Goal: Check status: Check status

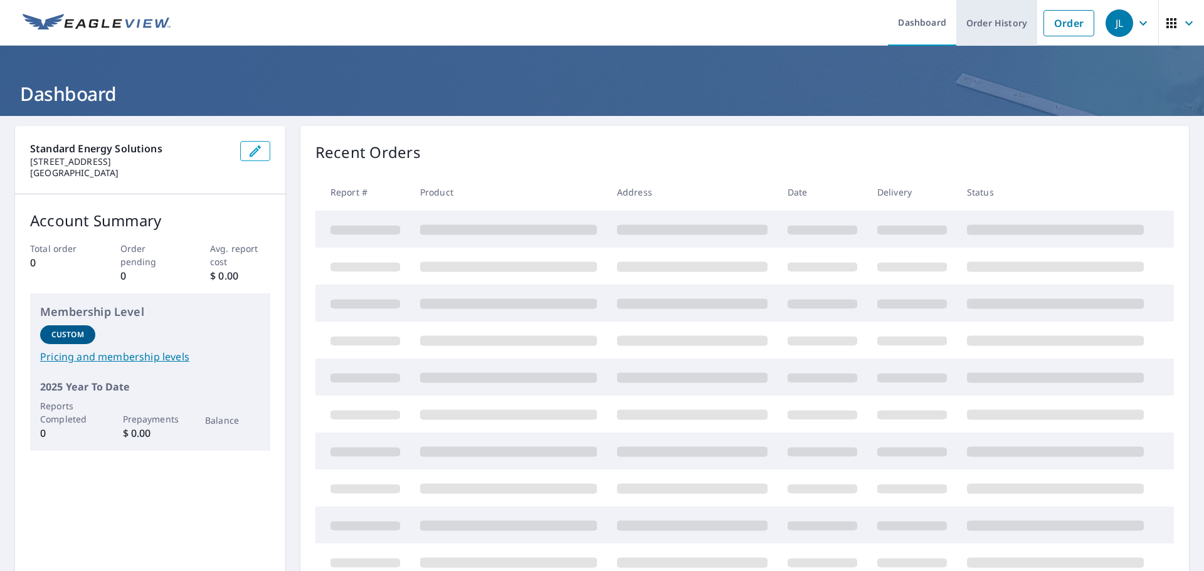
click at [994, 23] on link "Order History" at bounding box center [996, 23] width 81 height 46
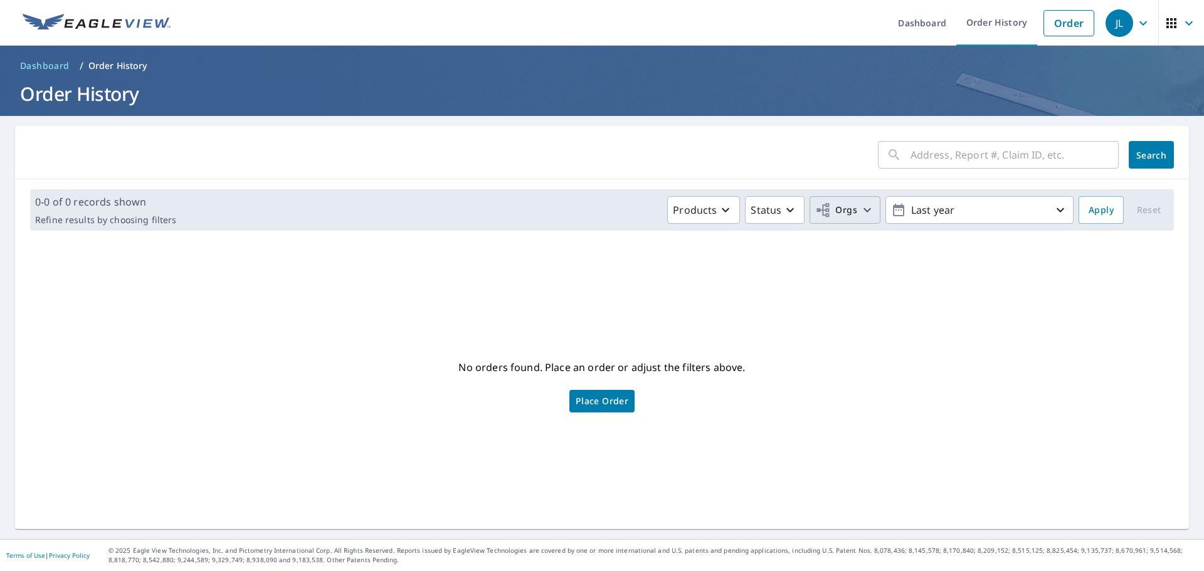
click at [849, 214] on span "Orgs" at bounding box center [845, 211] width 60 height 16
click at [589, 280] on input "Standard Energy Solutions" at bounding box center [591, 282] width 15 height 15
checkbox input "true"
click at [1099, 211] on span "Apply" at bounding box center [1100, 211] width 25 height 16
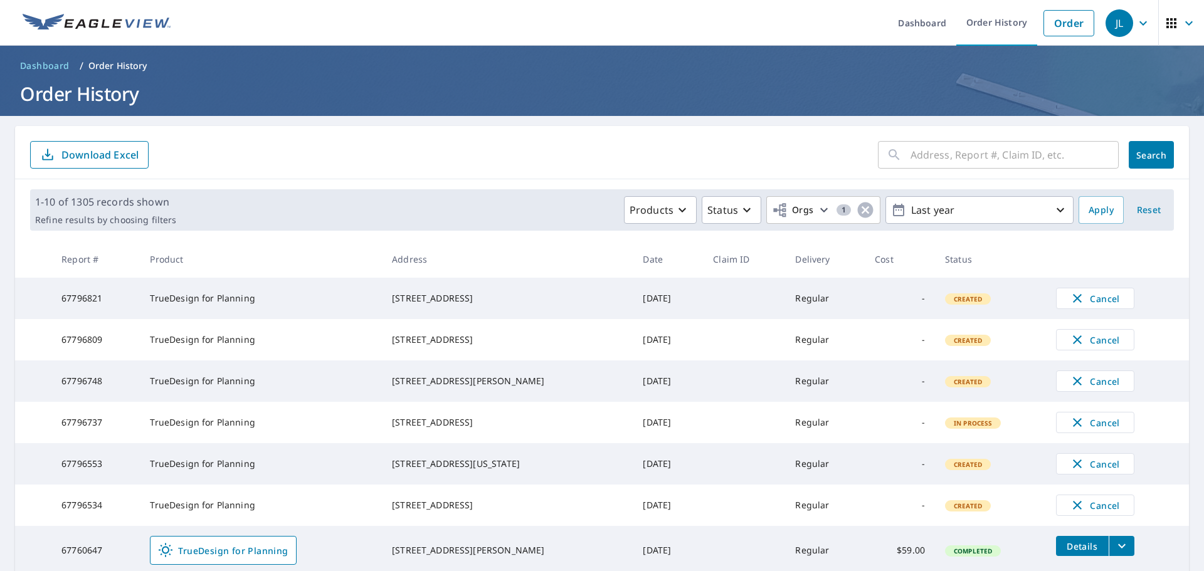
click at [1007, 162] on input "text" at bounding box center [1014, 154] width 208 height 35
paste input "#56980202"
click at [911, 154] on input "#56980202" at bounding box center [1002, 154] width 184 height 35
type input "56980202"
click at [1138, 162] on button "Search" at bounding box center [1151, 155] width 45 height 28
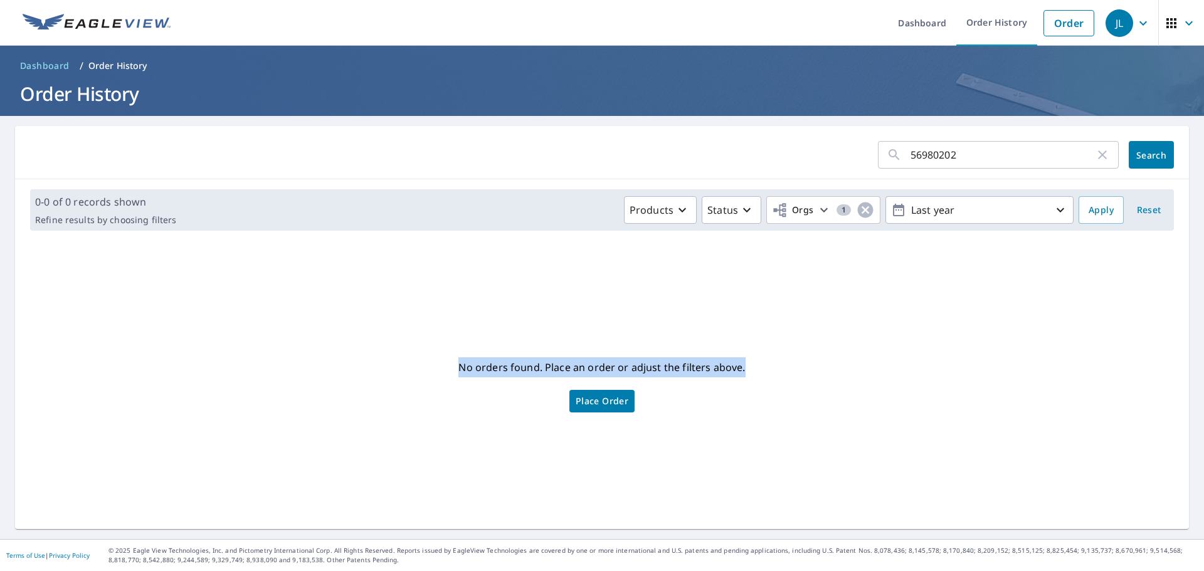
drag, startPoint x: 453, startPoint y: 364, endPoint x: 812, endPoint y: 330, distance: 360.3
click at [812, 330] on div "No orders found. Place an order or adjust the filters above. Place Order" at bounding box center [602, 385] width 1154 height 268
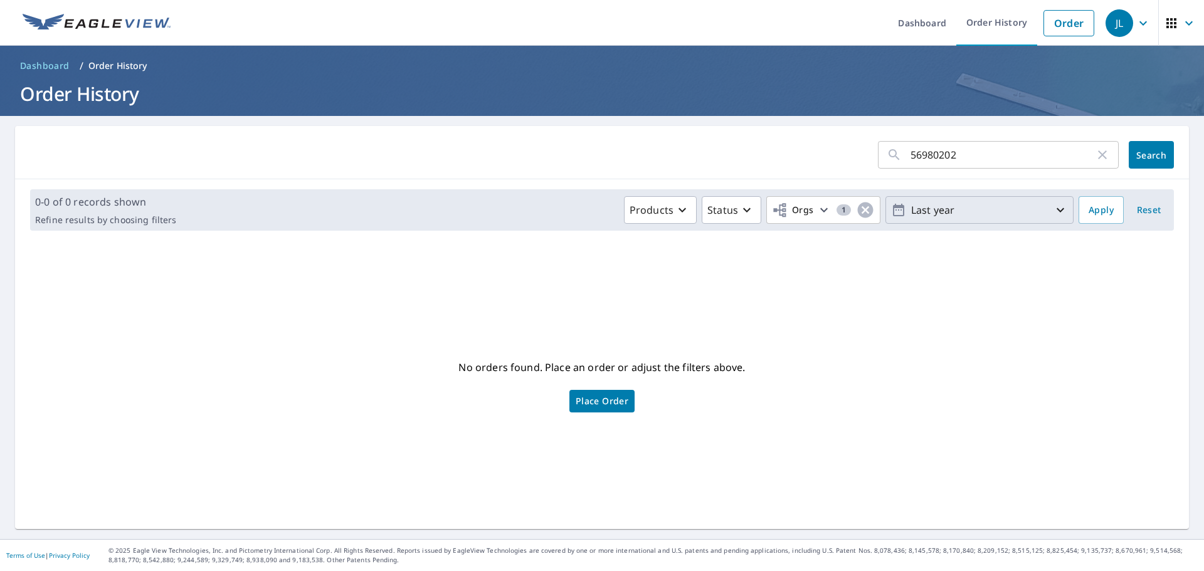
click at [1039, 210] on p "Last year" at bounding box center [979, 210] width 147 height 22
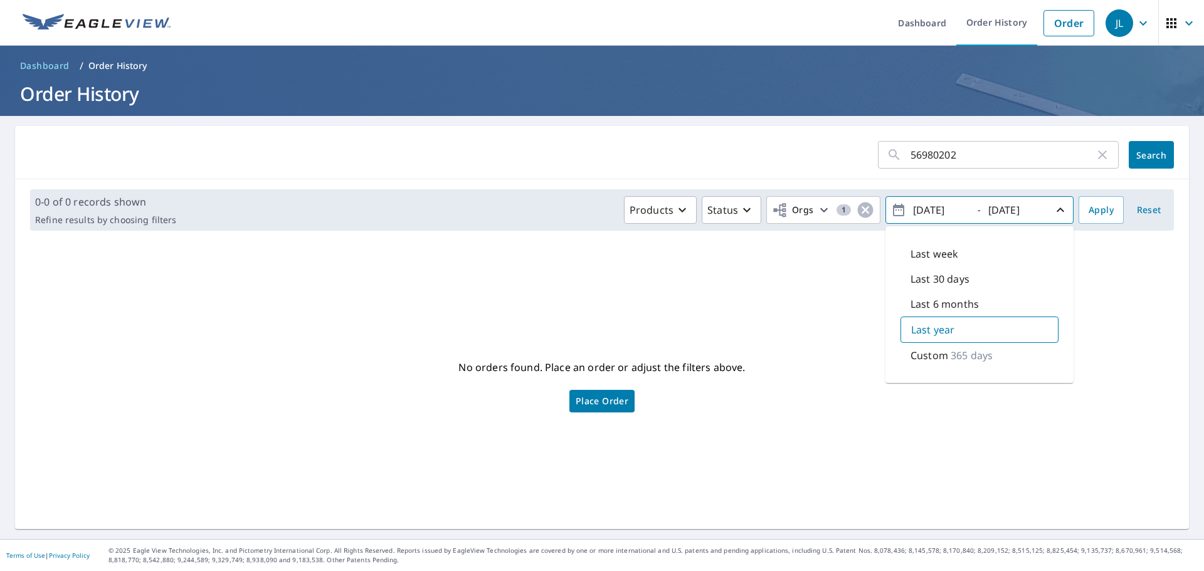
click at [776, 248] on div "56980202 ​ Search 0-0 of 0 records shown Refine results by choosing filters Pro…" at bounding box center [602, 327] width 1174 height 403
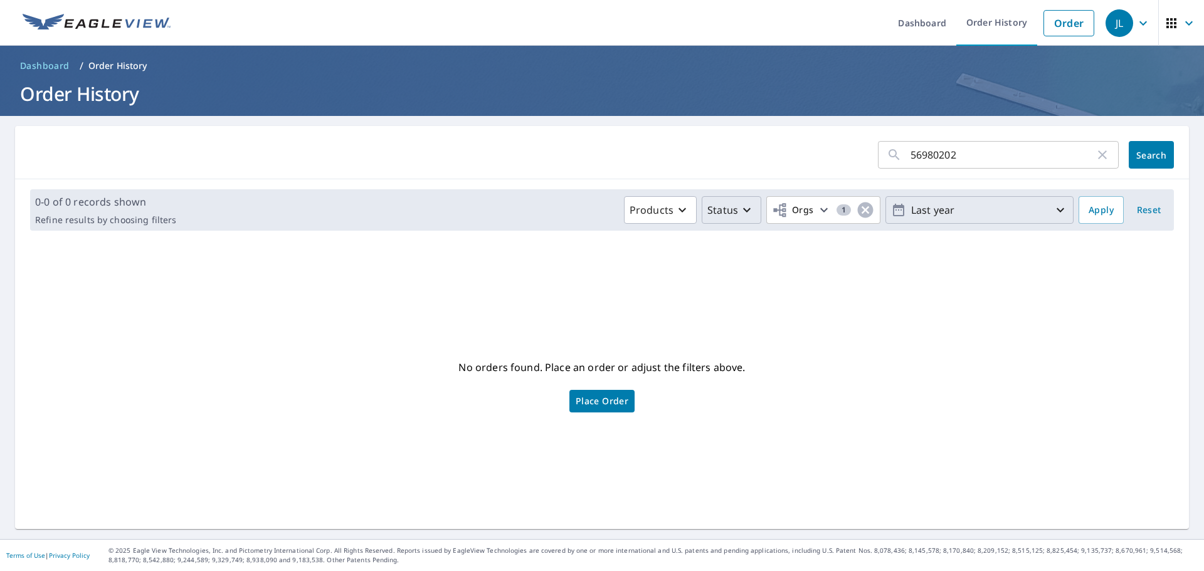
click at [739, 212] on icon "button" at bounding box center [746, 210] width 15 height 15
click at [678, 209] on icon "button" at bounding box center [682, 210] width 8 height 4
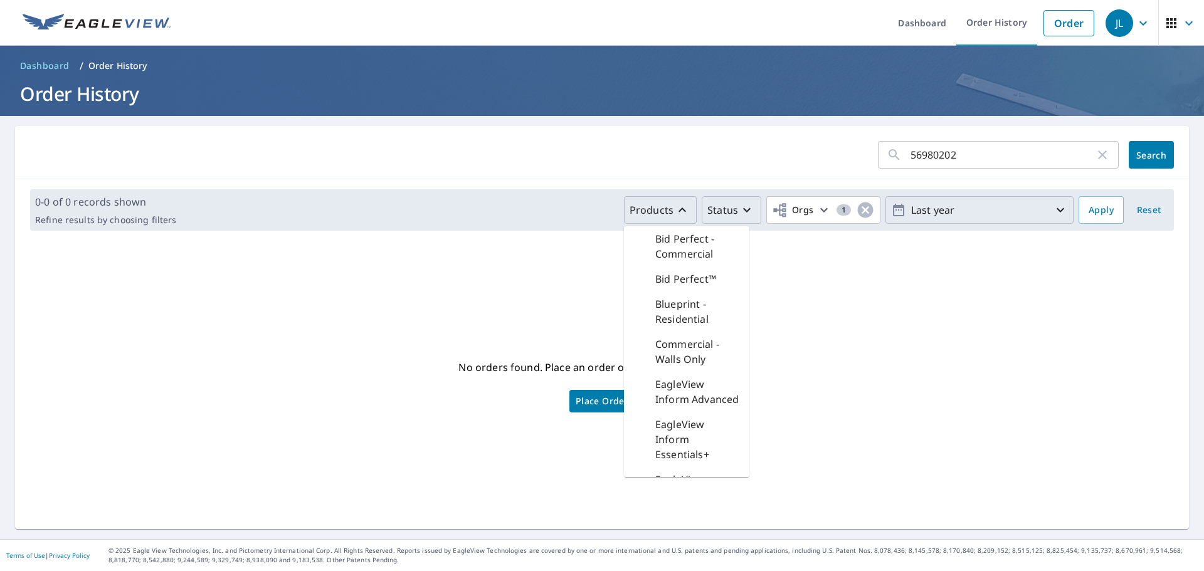
click at [830, 267] on div "No orders found. Place an order or adjust the filters above. Place Order" at bounding box center [602, 385] width 1154 height 268
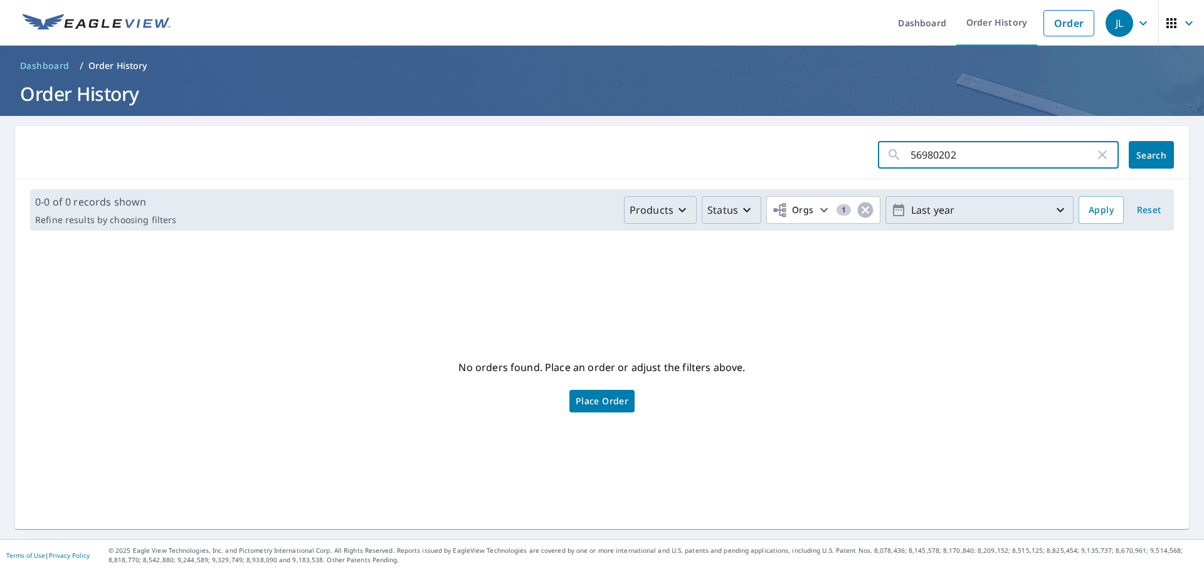
drag, startPoint x: 935, startPoint y: 153, endPoint x: 894, endPoint y: 143, distance: 42.6
click at [894, 143] on div "56980202 ​" at bounding box center [998, 155] width 241 height 28
paste input "#67575551"
click at [910, 153] on input "#67575551" at bounding box center [1002, 154] width 184 height 35
type input "67575551"
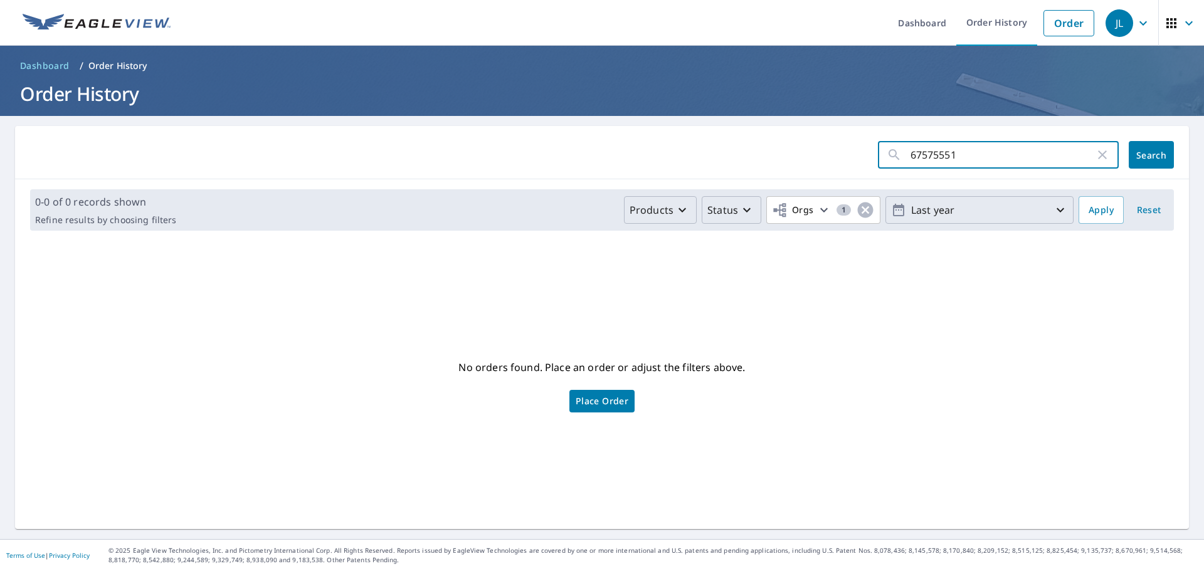
click at [1142, 156] on span "Search" at bounding box center [1151, 155] width 25 height 12
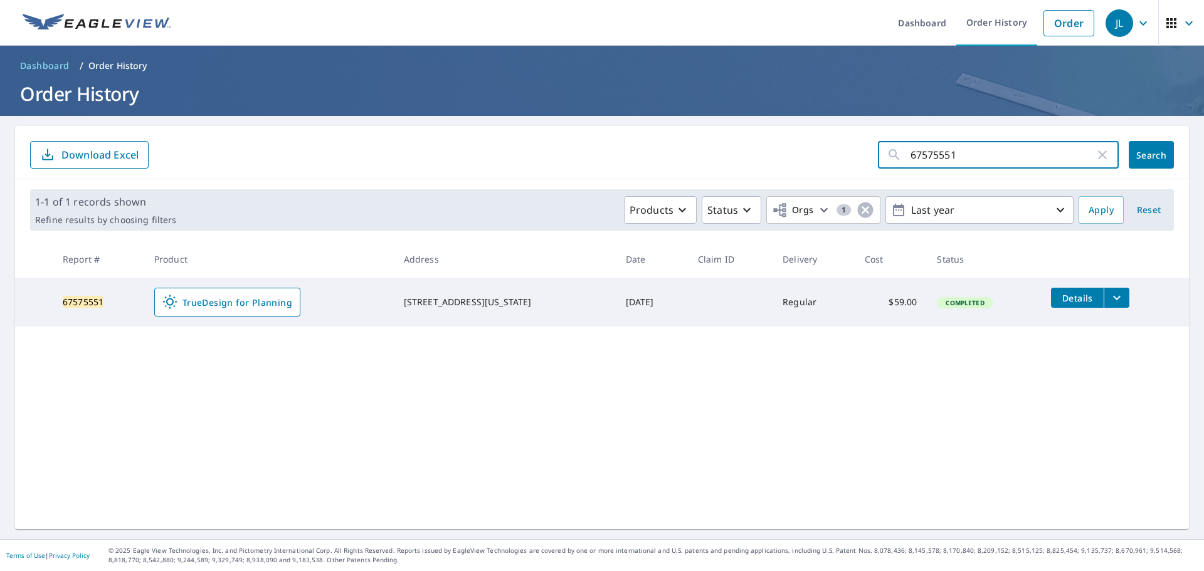
drag, startPoint x: 889, startPoint y: 149, endPoint x: 862, endPoint y: 147, distance: 27.1
click at [862, 147] on form "67575551 ​ Search Download Excel" at bounding box center [602, 155] width 1144 height 28
paste input "#67724536"
click at [910, 152] on input "#67724536" at bounding box center [1002, 154] width 184 height 35
type input "67724536"
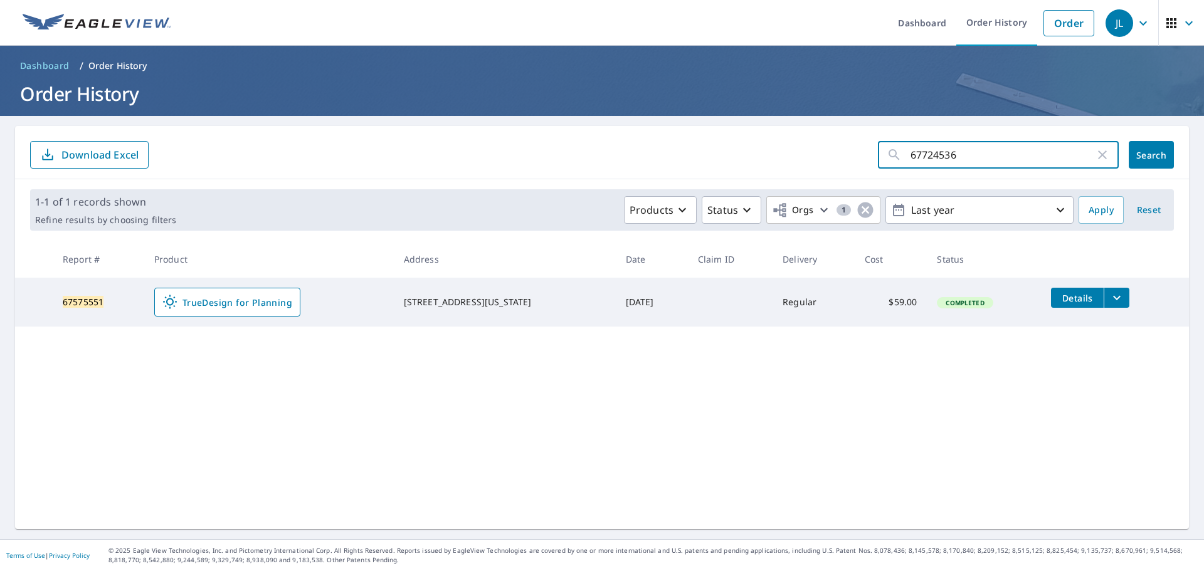
click at [1147, 156] on span "Search" at bounding box center [1151, 155] width 25 height 12
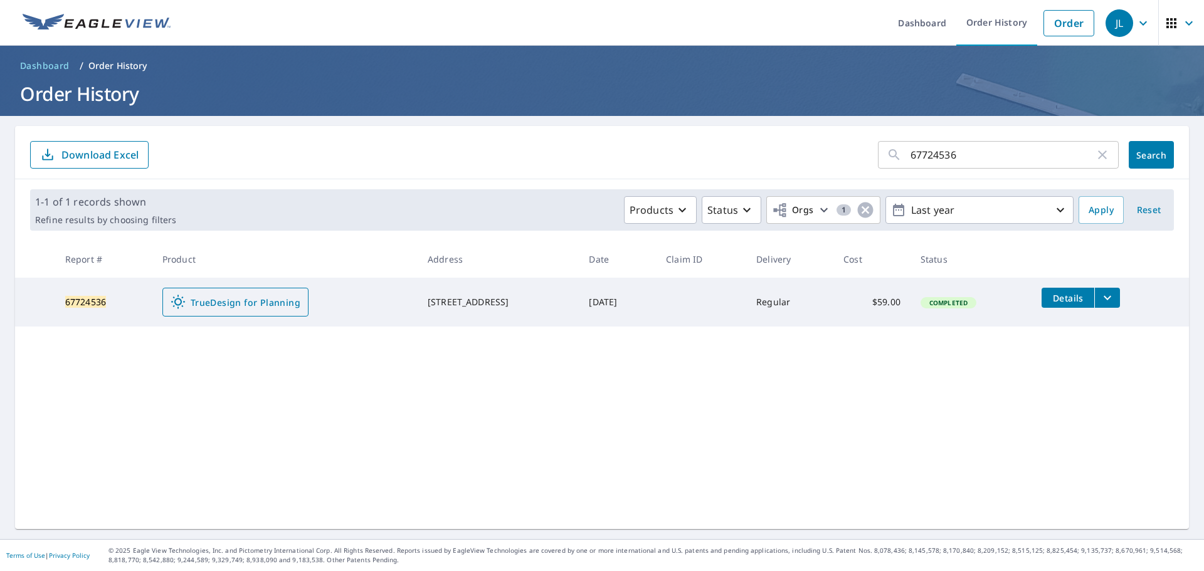
click at [187, 301] on span "TrueDesign for Planning" at bounding box center [236, 302] width 130 height 15
